Goal: Task Accomplishment & Management: Manage account settings

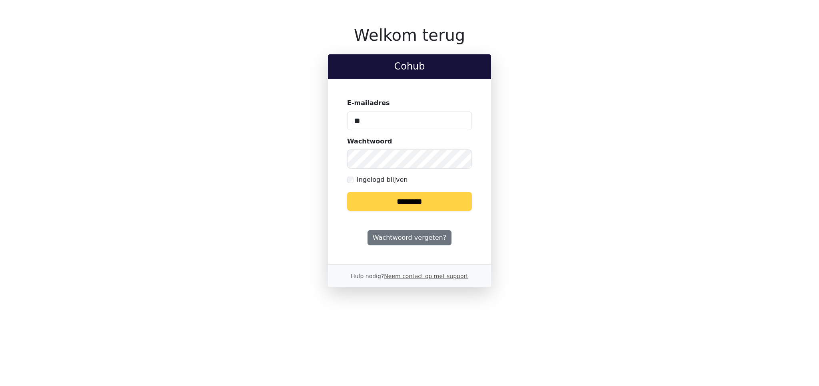
type input "**********"
click at [375, 204] on input "********" at bounding box center [409, 201] width 125 height 19
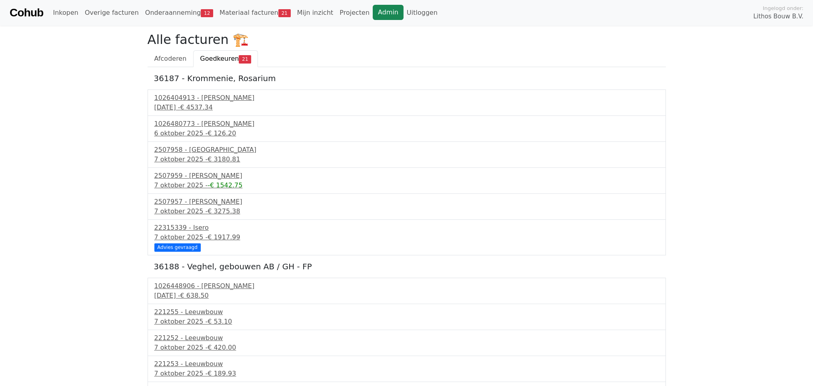
click at [373, 14] on link "Admin" at bounding box center [388, 12] width 31 height 15
